Goal: Task Accomplishment & Management: Manage account settings

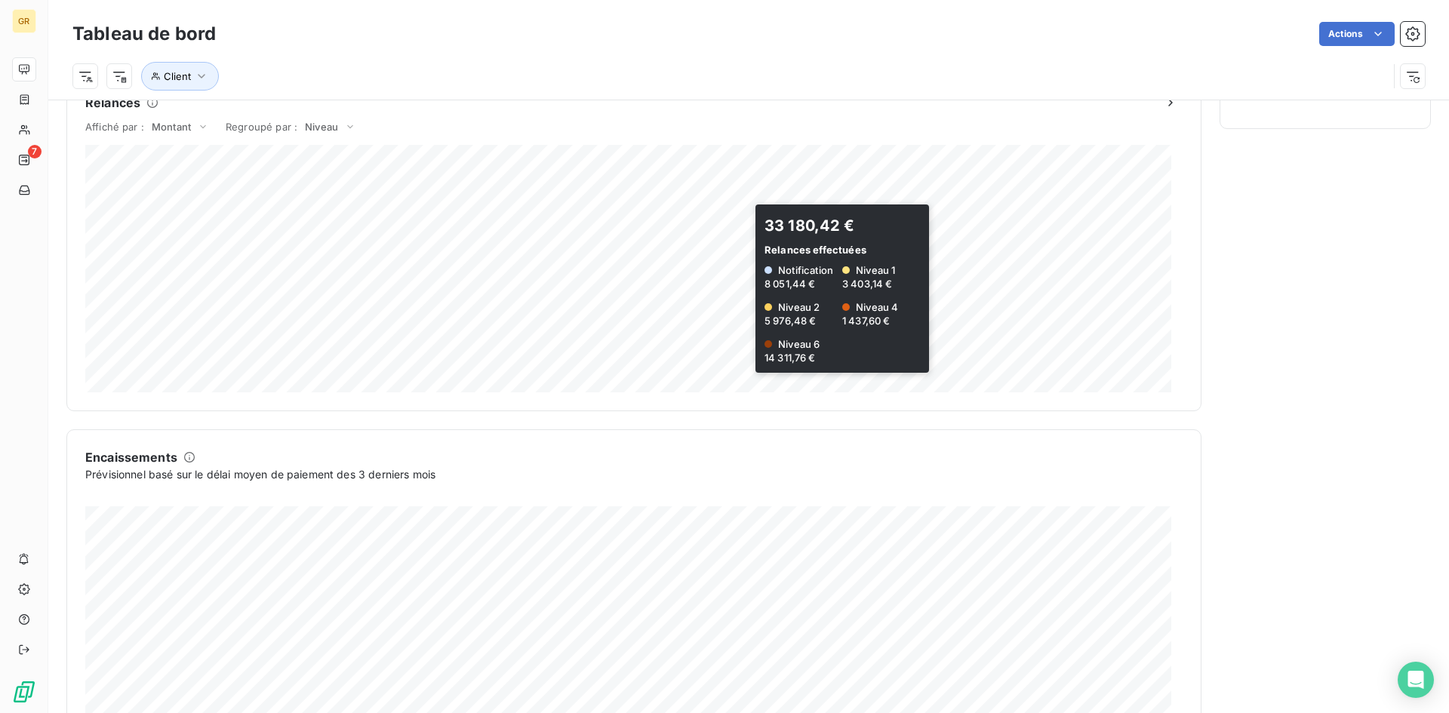
scroll to position [680, 0]
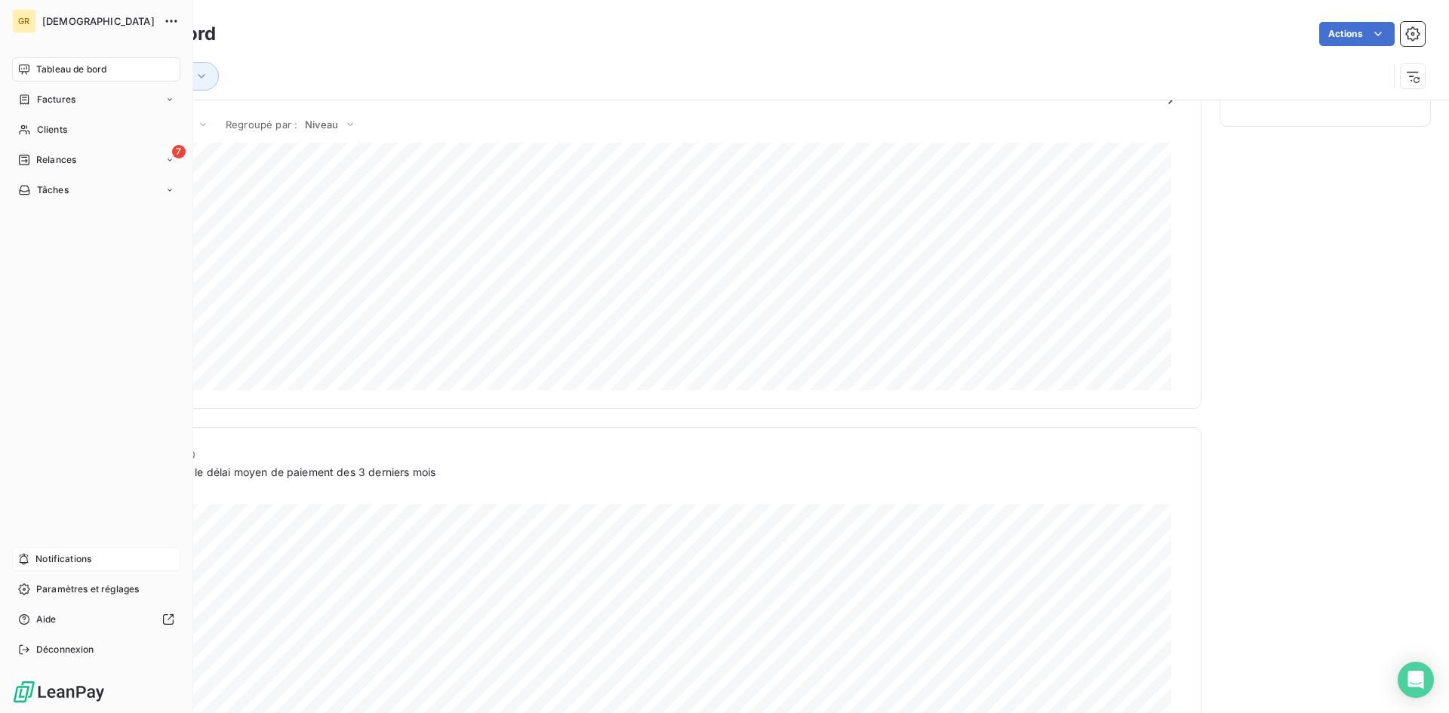
click at [42, 560] on span "Notifications" at bounding box center [63, 560] width 56 height 14
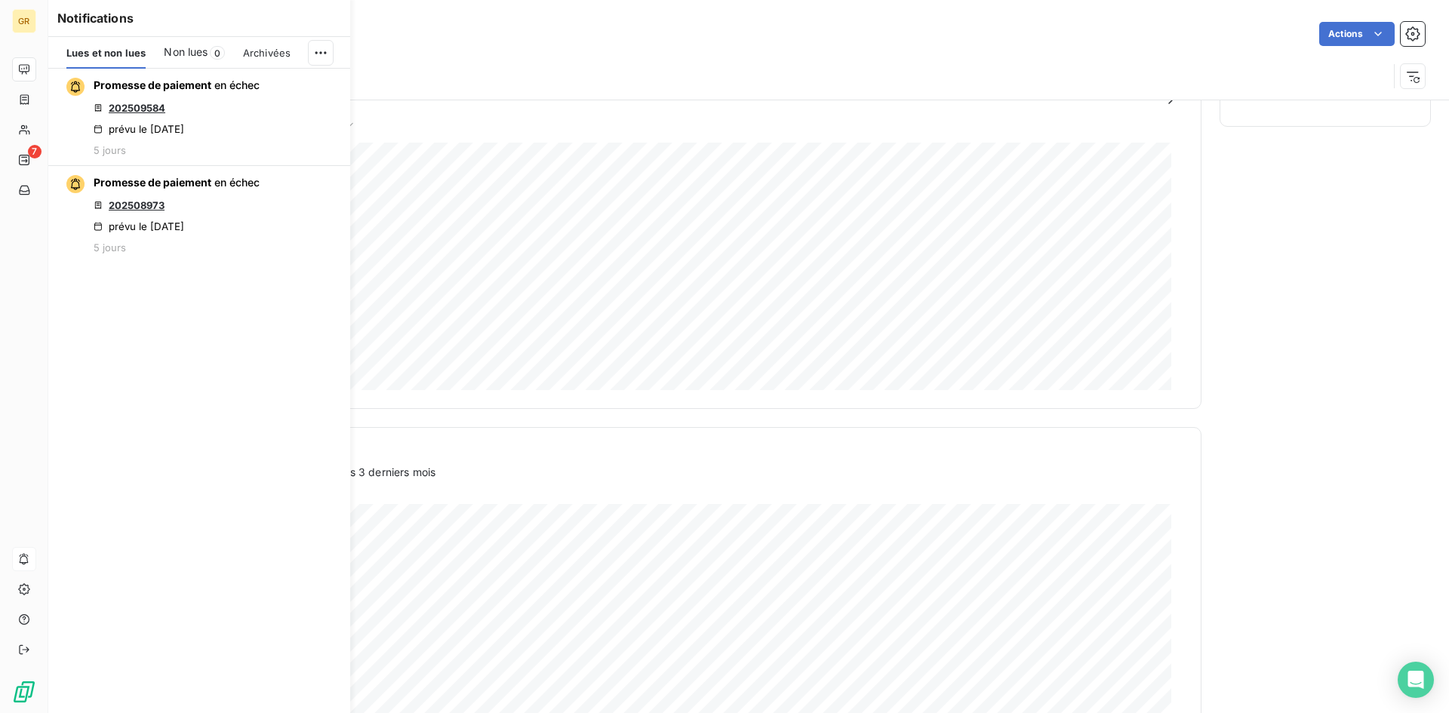
click at [192, 52] on span "Non lues" at bounding box center [186, 52] width 44 height 15
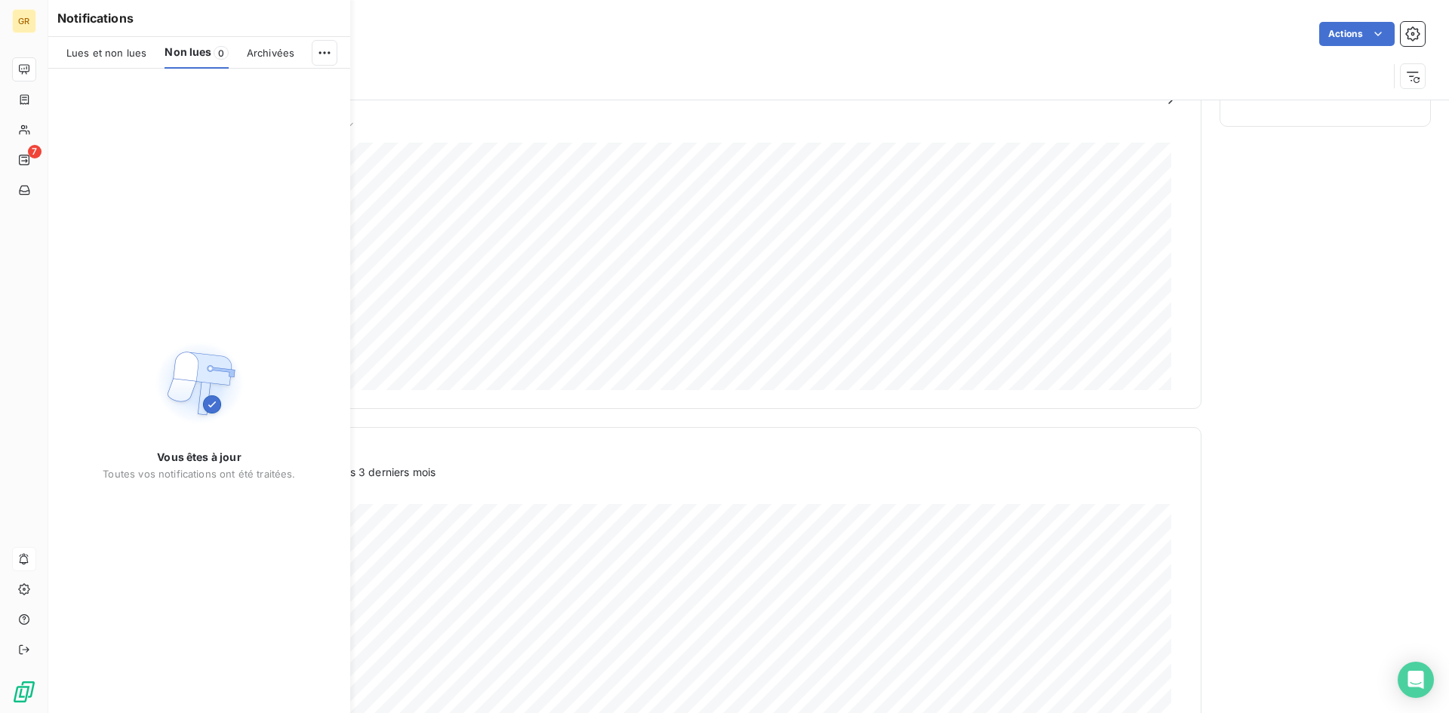
click at [272, 54] on span "Archivées" at bounding box center [271, 53] width 48 height 12
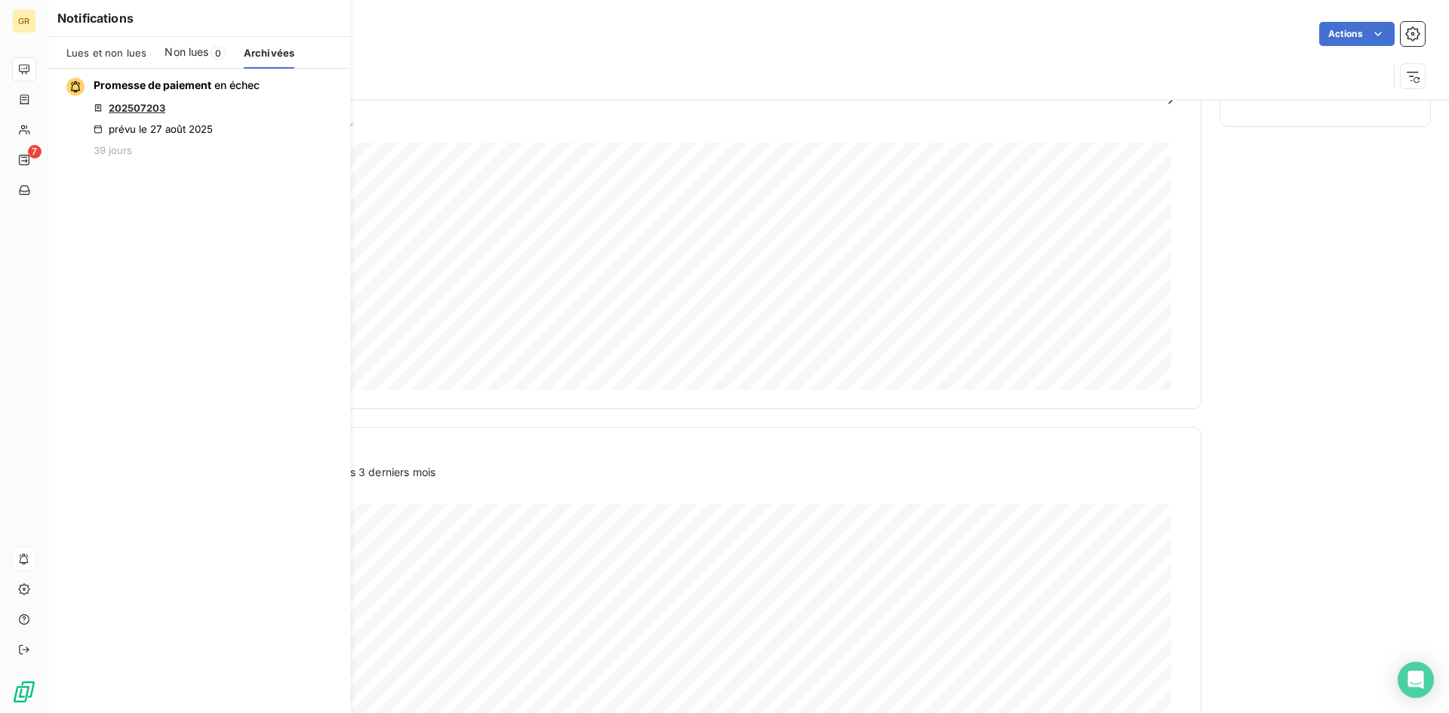
click at [126, 56] on span "Lues et non lues" at bounding box center [106, 53] width 80 height 12
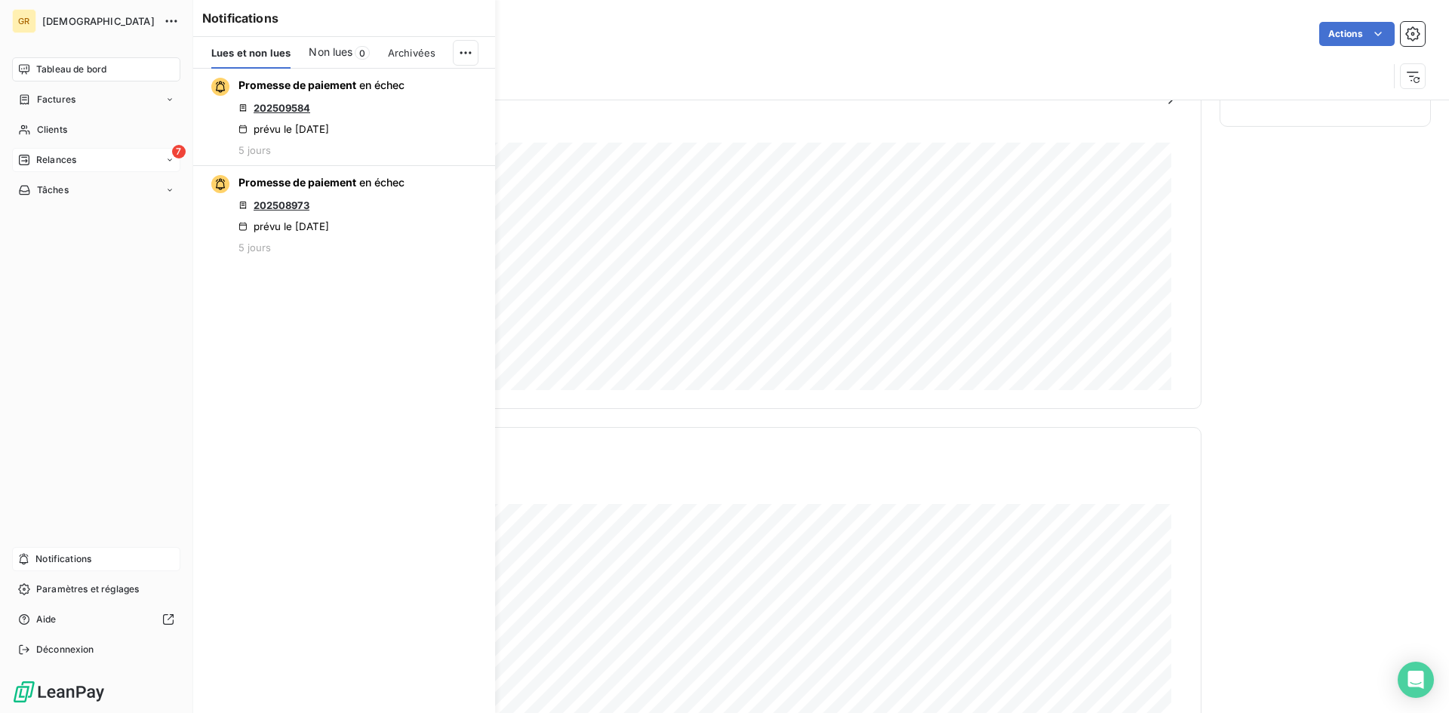
click at [33, 159] on div "Relances" at bounding box center [47, 160] width 58 height 14
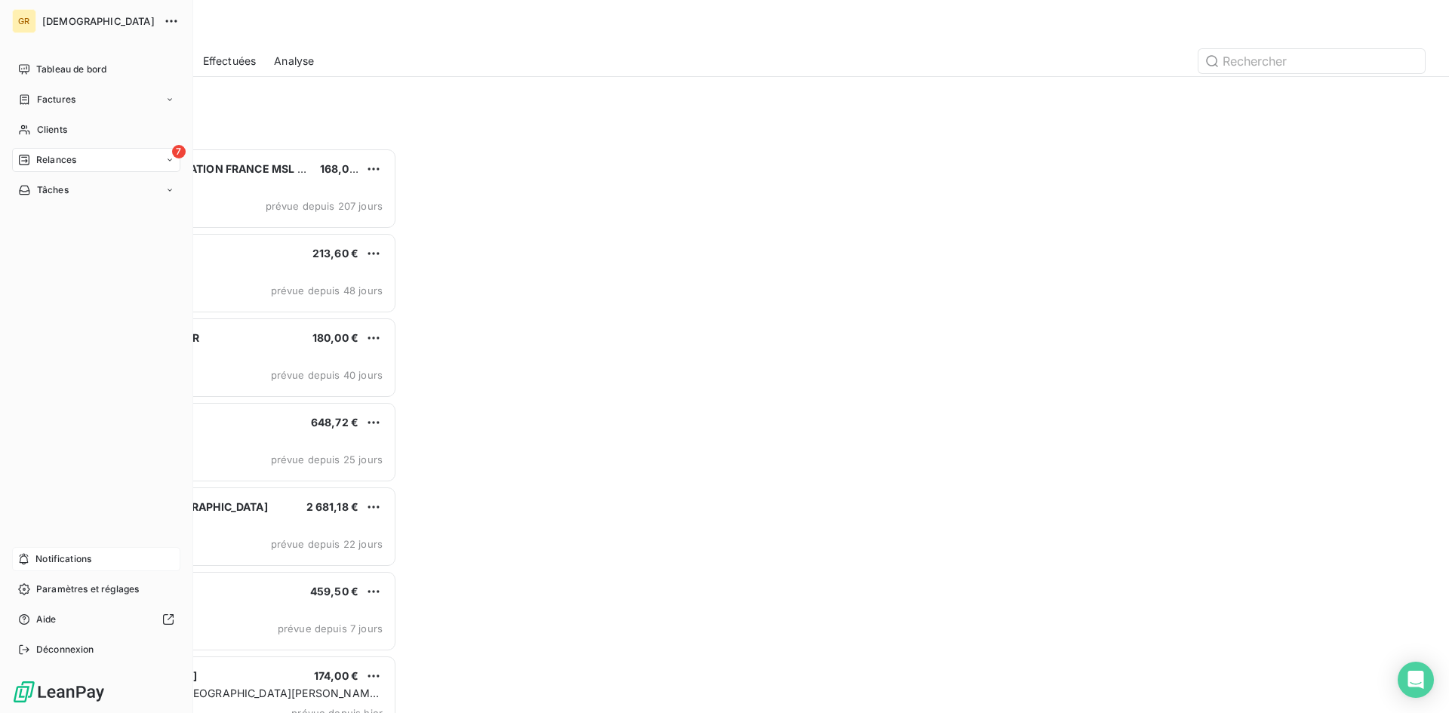
scroll to position [554, 313]
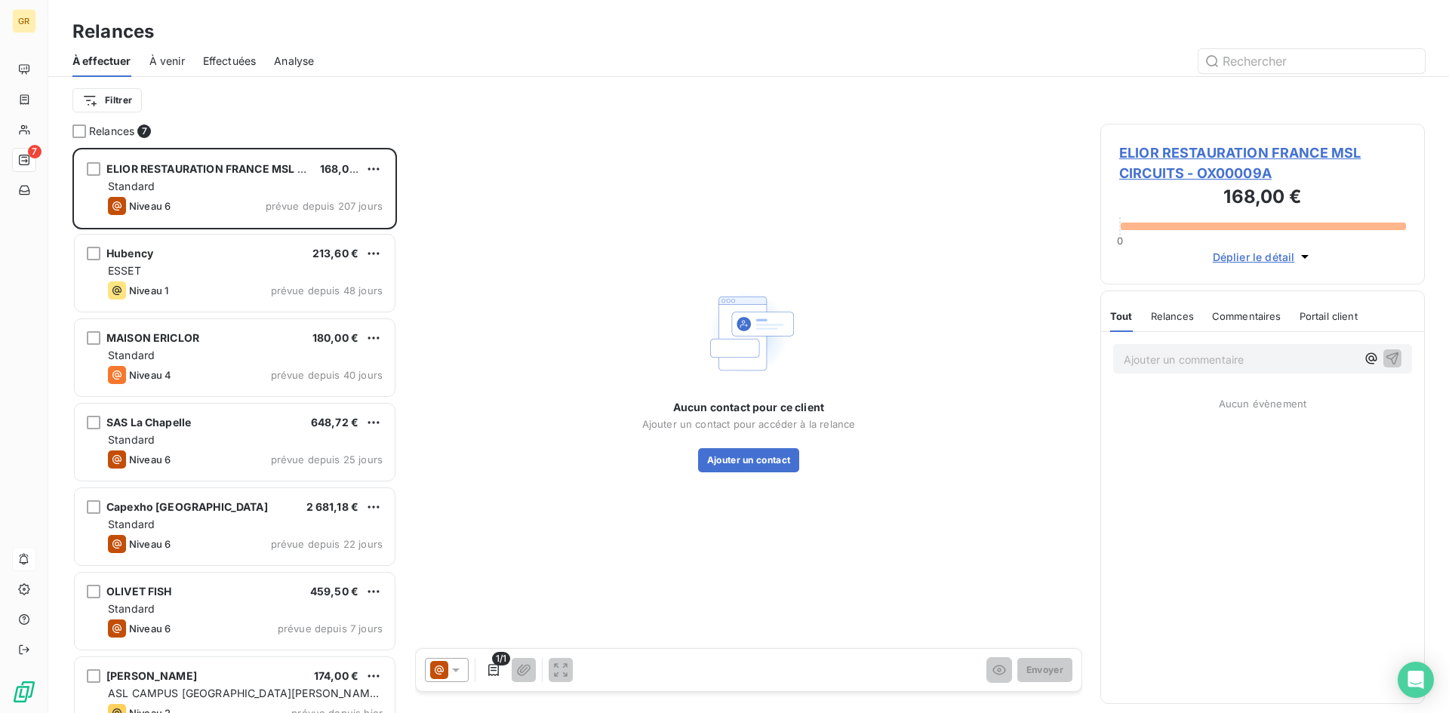
click at [239, 63] on span "Effectuées" at bounding box center [230, 61] width 54 height 15
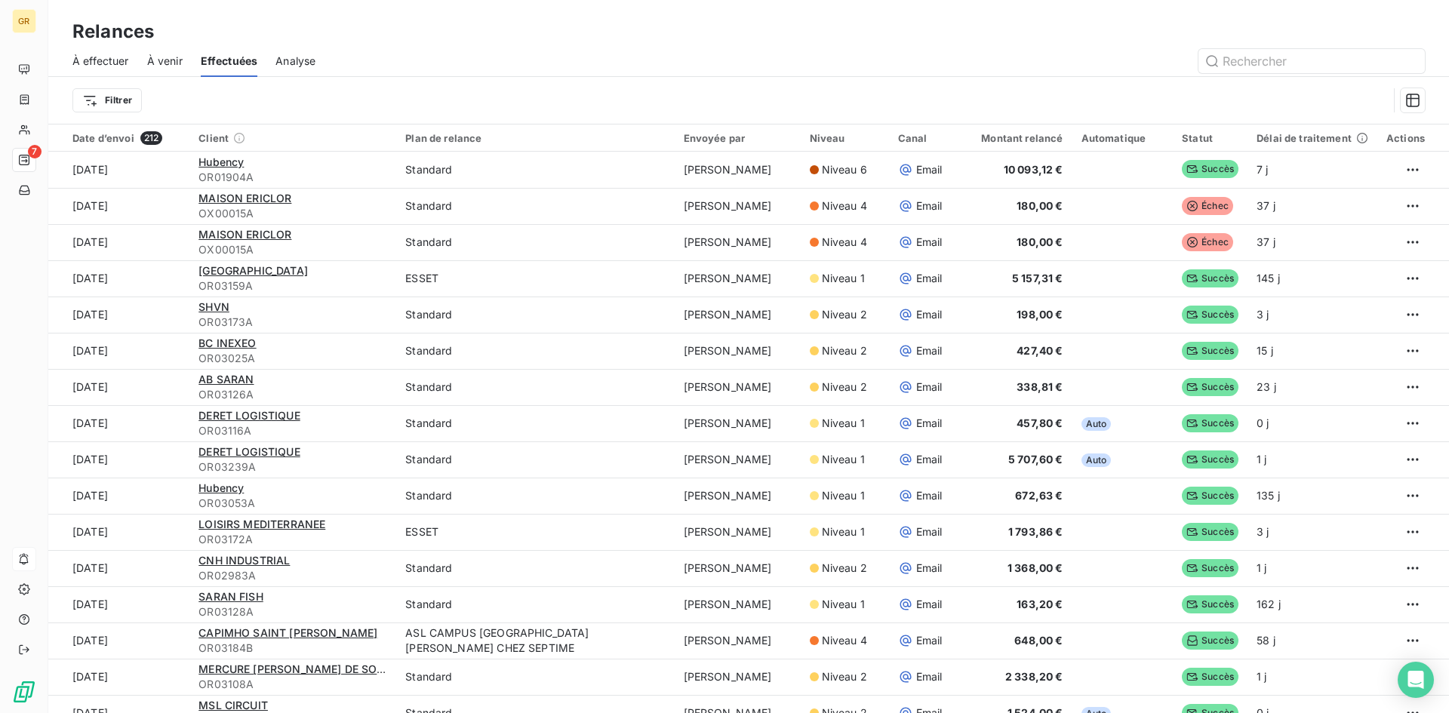
click at [582, 64] on div at bounding box center [880, 61] width 1092 height 24
